Goal: Task Accomplishment & Management: Complete application form

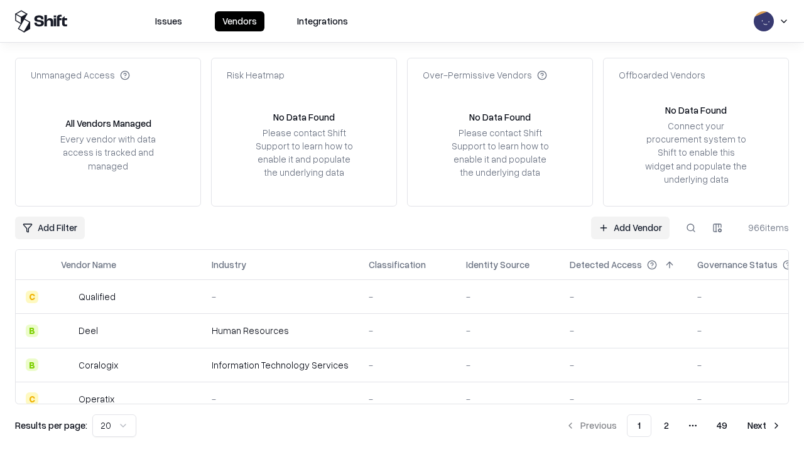
click at [630, 227] on link "Add Vendor" at bounding box center [630, 228] width 79 height 23
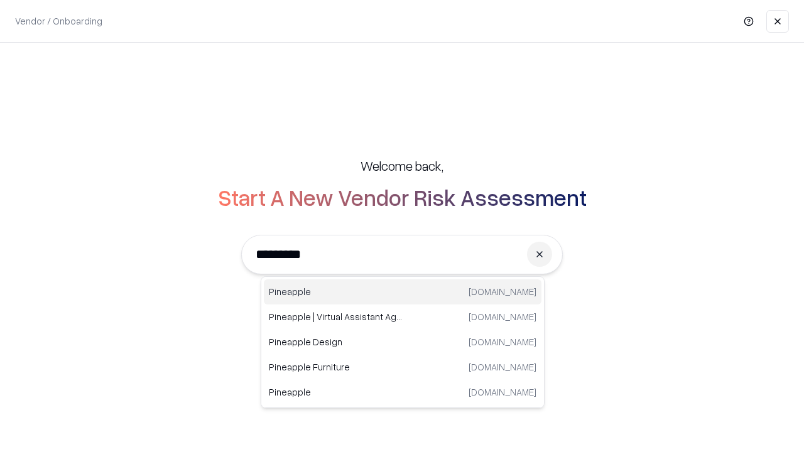
click at [403, 292] on div "Pineapple pineappleenergy.com" at bounding box center [403, 292] width 278 height 25
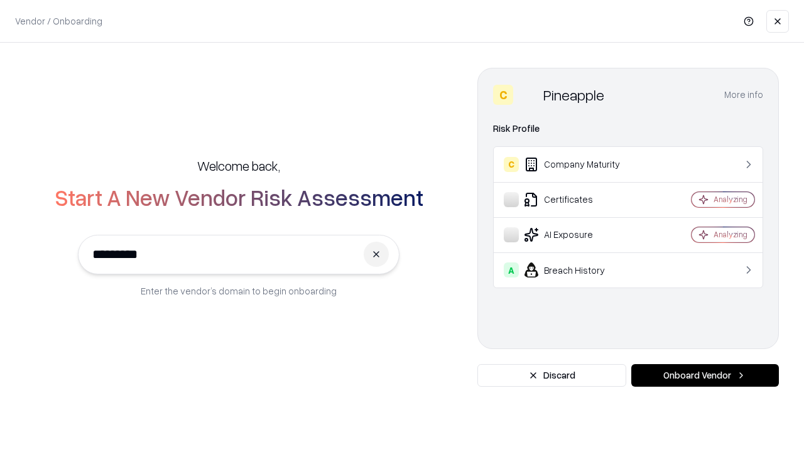
type input "*********"
click at [705, 376] on button "Onboard Vendor" at bounding box center [706, 375] width 148 height 23
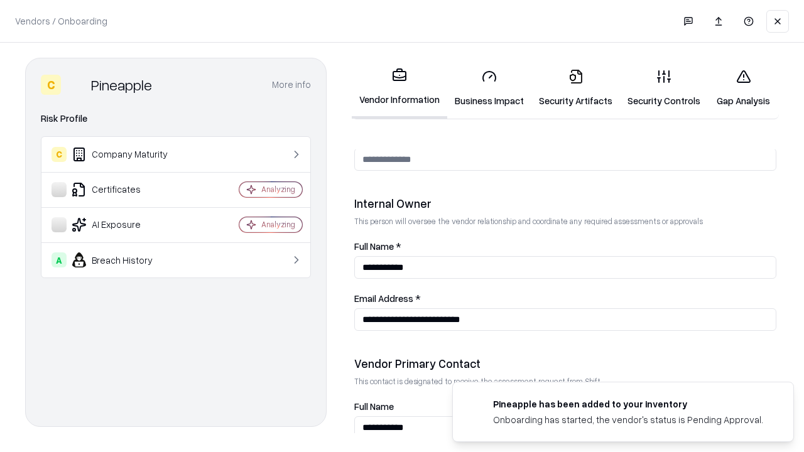
scroll to position [651, 0]
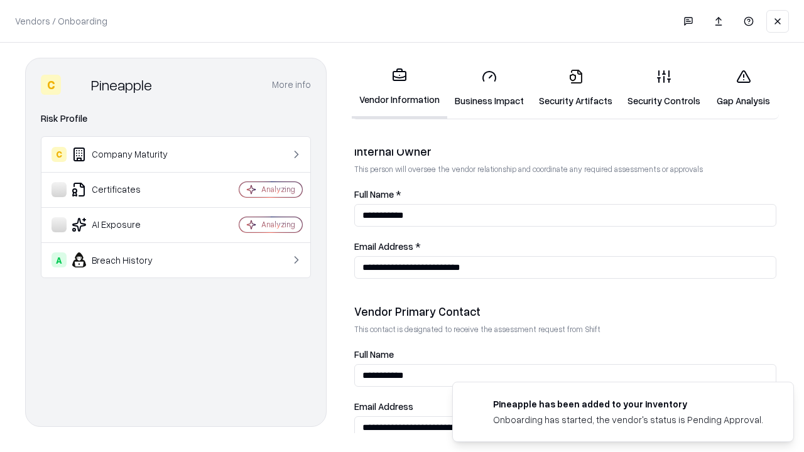
click at [490, 88] on link "Business Impact" at bounding box center [489, 88] width 84 height 58
click at [576, 88] on link "Security Artifacts" at bounding box center [576, 88] width 89 height 58
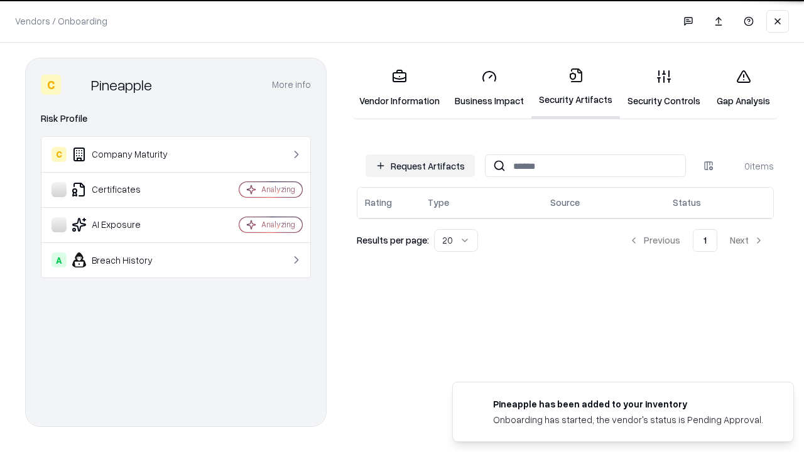
click at [420, 166] on button "Request Artifacts" at bounding box center [420, 166] width 109 height 23
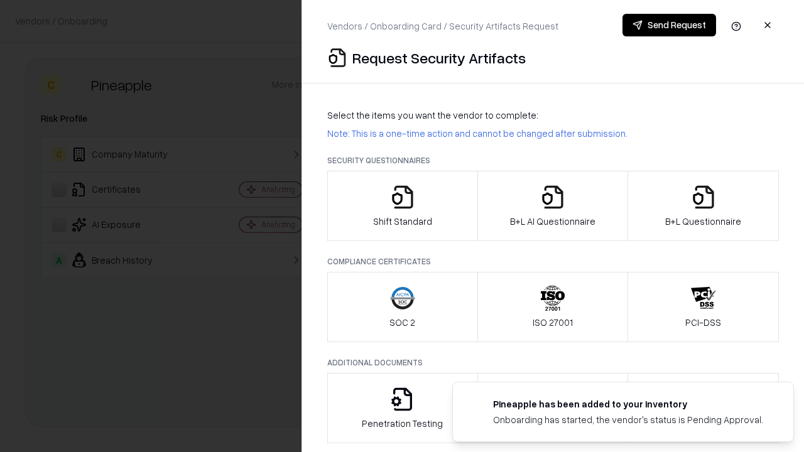
click at [402, 206] on icon "button" at bounding box center [402, 197] width 25 height 25
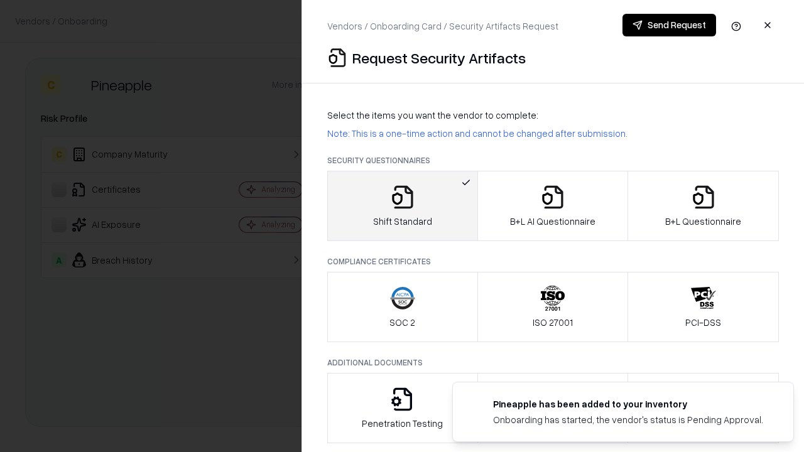
click at [669, 25] on button "Send Request" at bounding box center [670, 25] width 94 height 23
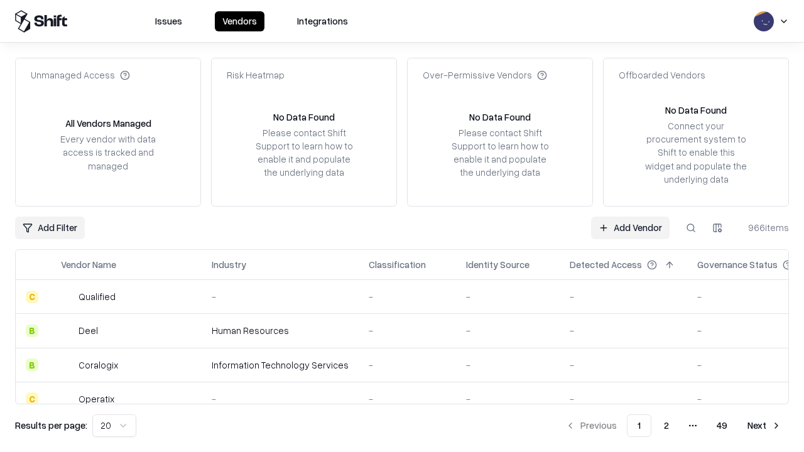
click at [691, 227] on button at bounding box center [691, 228] width 23 height 23
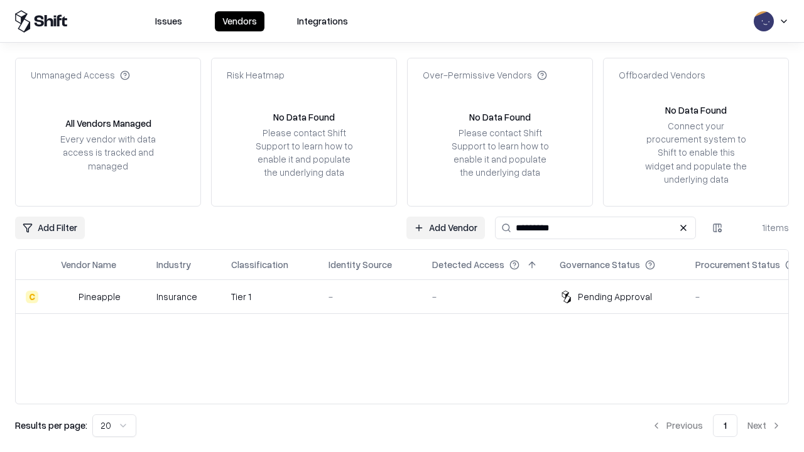
type input "*********"
click at [410, 297] on div "-" at bounding box center [371, 296] width 84 height 13
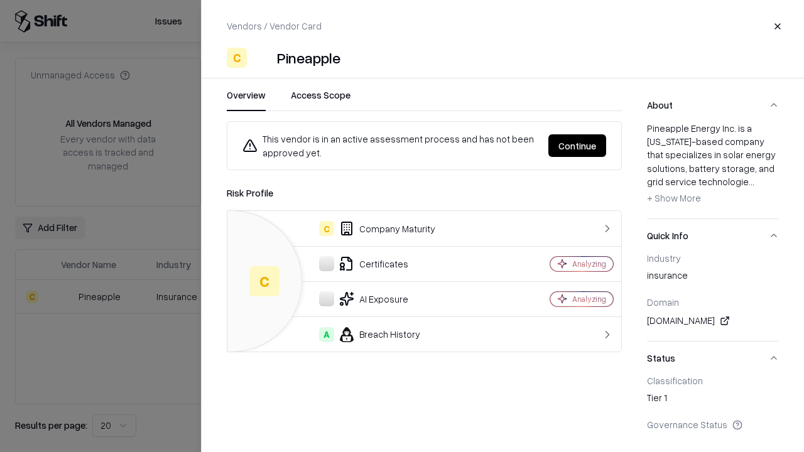
click at [578, 146] on button "Continue" at bounding box center [578, 145] width 58 height 23
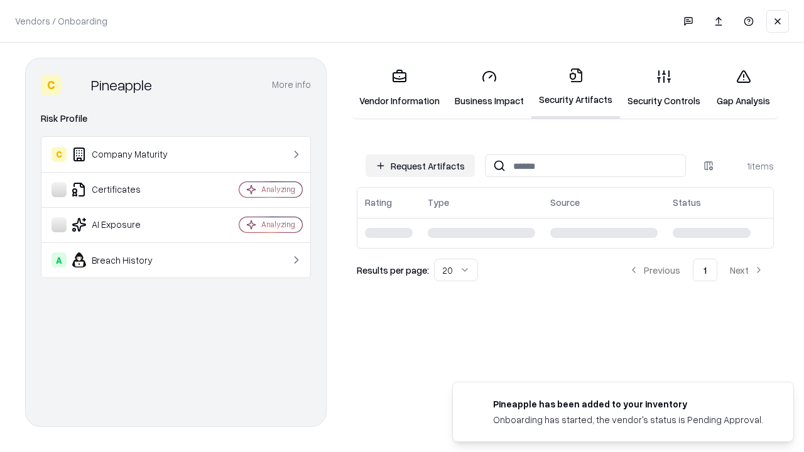
click at [664, 88] on link "Security Controls" at bounding box center [664, 88] width 88 height 58
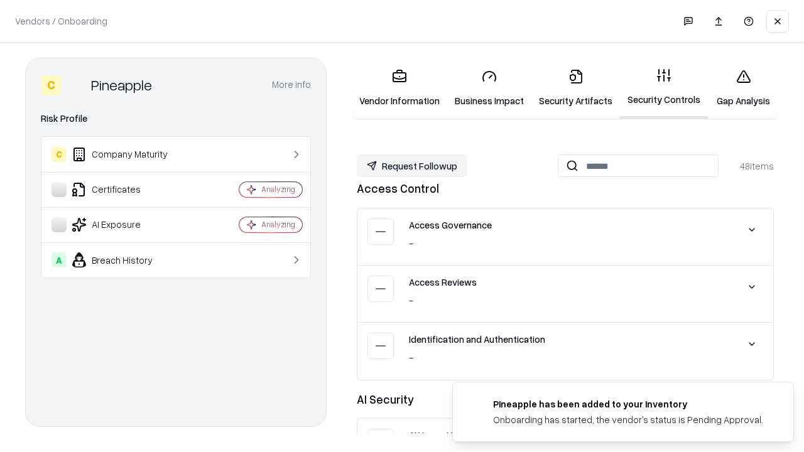
click at [412, 166] on button "Request Followup" at bounding box center [412, 166] width 111 height 23
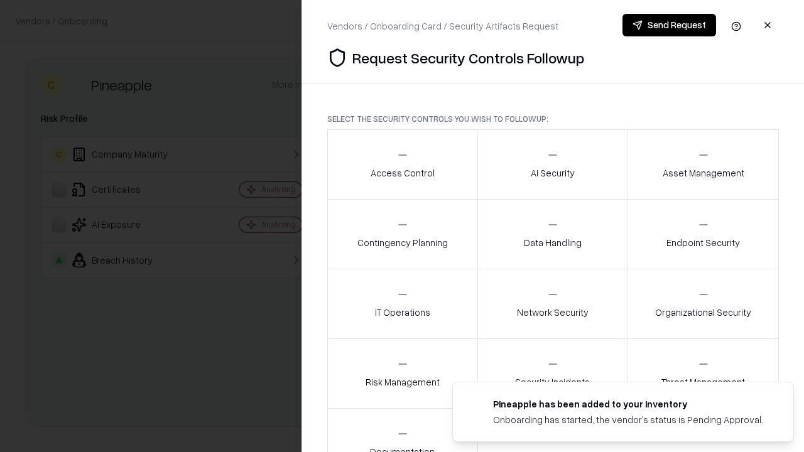
click at [402, 165] on div "Access Control" at bounding box center [403, 164] width 64 height 31
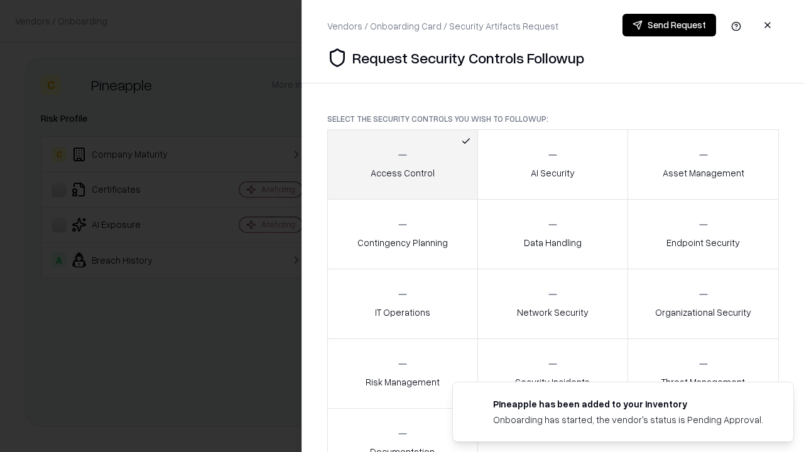
click at [669, 25] on button "Send Request" at bounding box center [670, 25] width 94 height 23
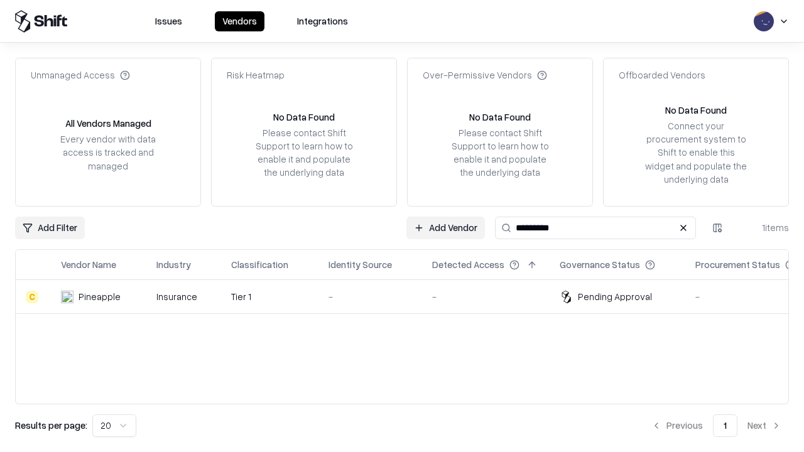
type input "*********"
click at [410, 297] on div "-" at bounding box center [371, 296] width 84 height 13
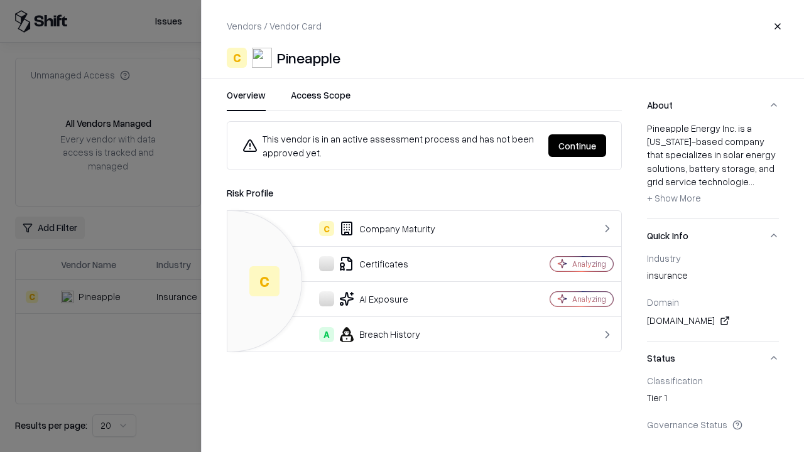
click at [578, 146] on button "Continue" at bounding box center [578, 145] width 58 height 23
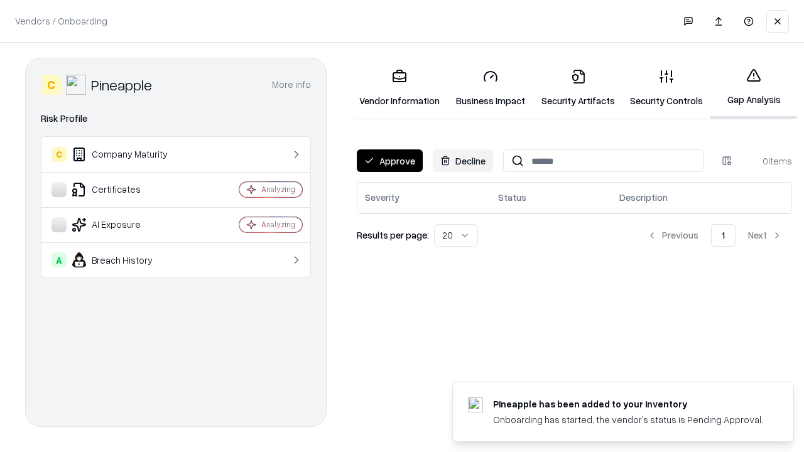
click at [390, 161] on button "Approve" at bounding box center [390, 161] width 66 height 23
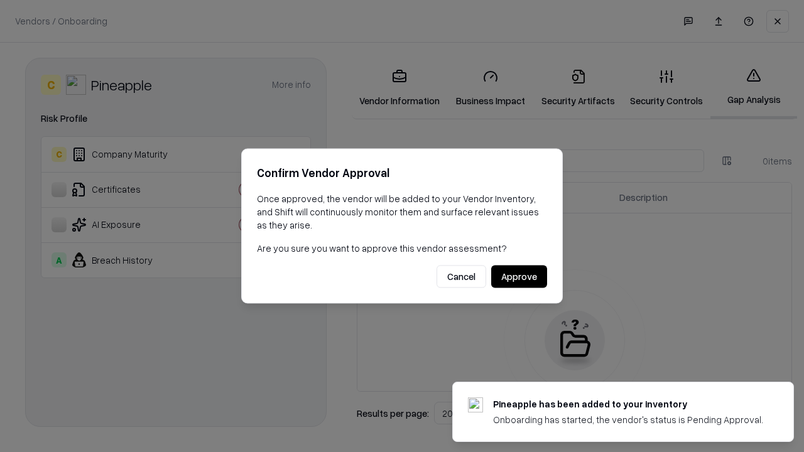
click at [519, 277] on button "Approve" at bounding box center [519, 277] width 56 height 23
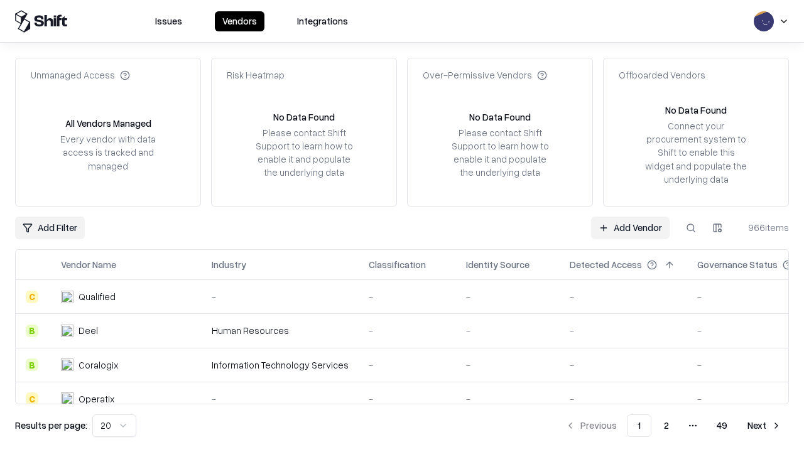
type input "*********"
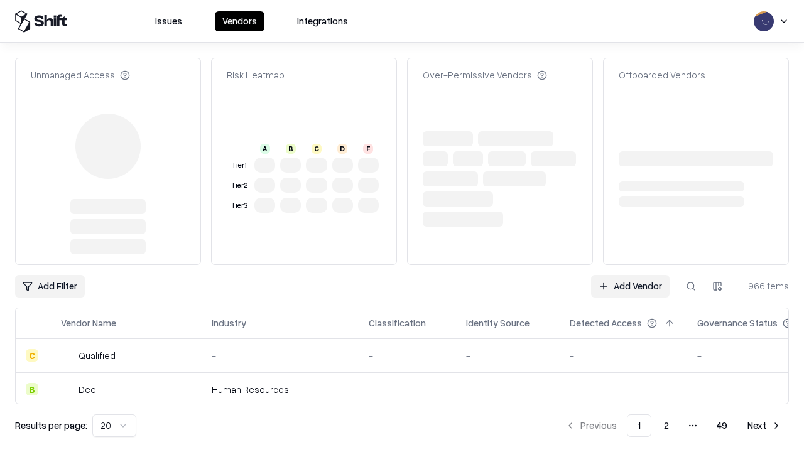
click at [630, 275] on link "Add Vendor" at bounding box center [630, 286] width 79 height 23
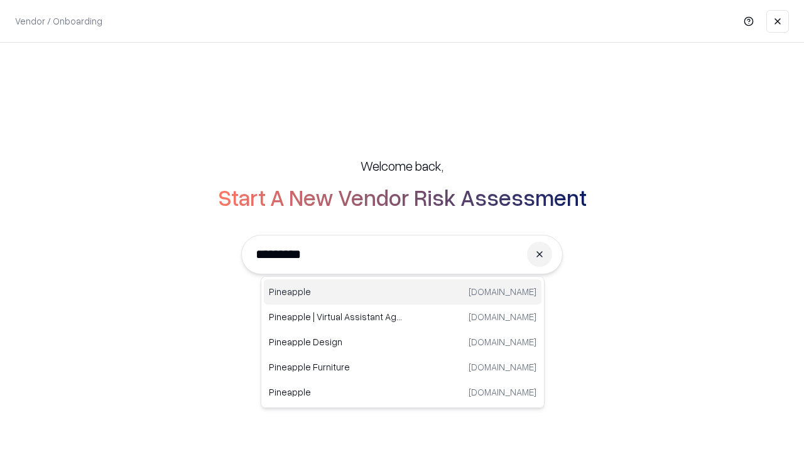
click at [403, 292] on div "Pineapple pineappleenergy.com" at bounding box center [403, 292] width 278 height 25
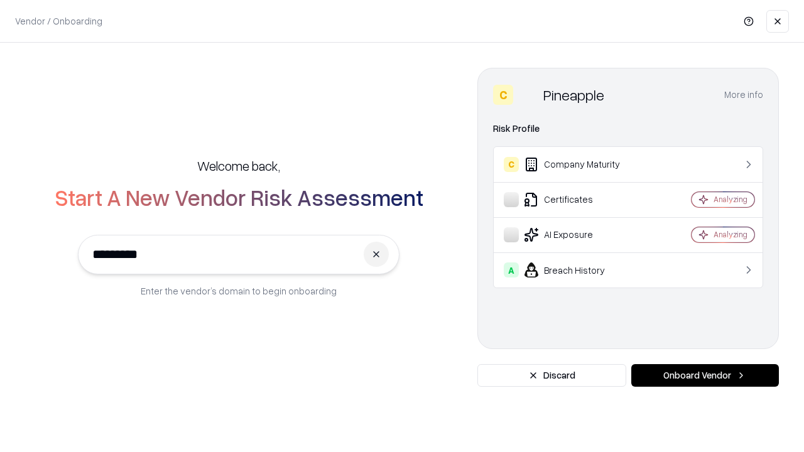
type input "*********"
click at [705, 376] on button "Onboard Vendor" at bounding box center [706, 375] width 148 height 23
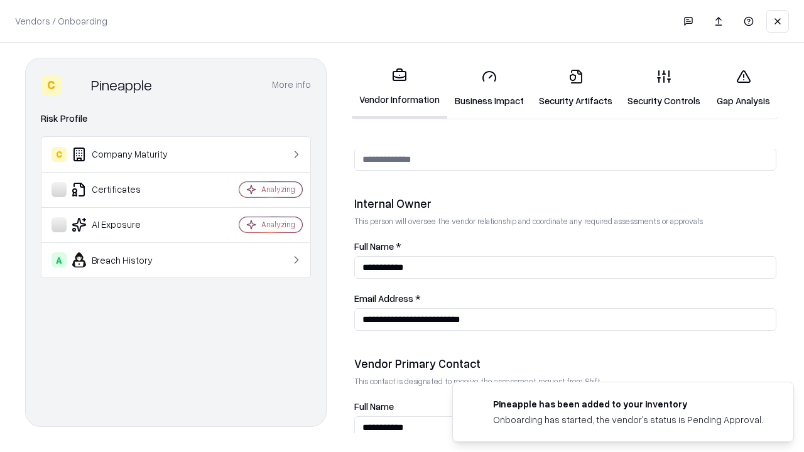
scroll to position [651, 0]
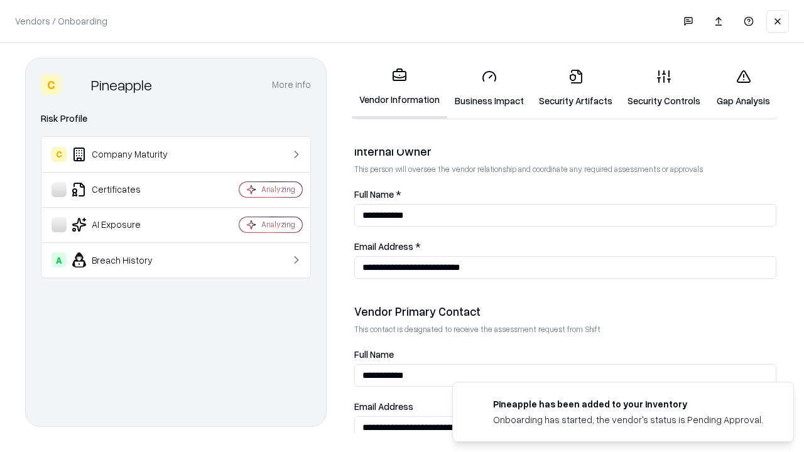
click at [743, 88] on link "Gap Analysis" at bounding box center [743, 88] width 71 height 58
